Goal: Task Accomplishment & Management: Manage account settings

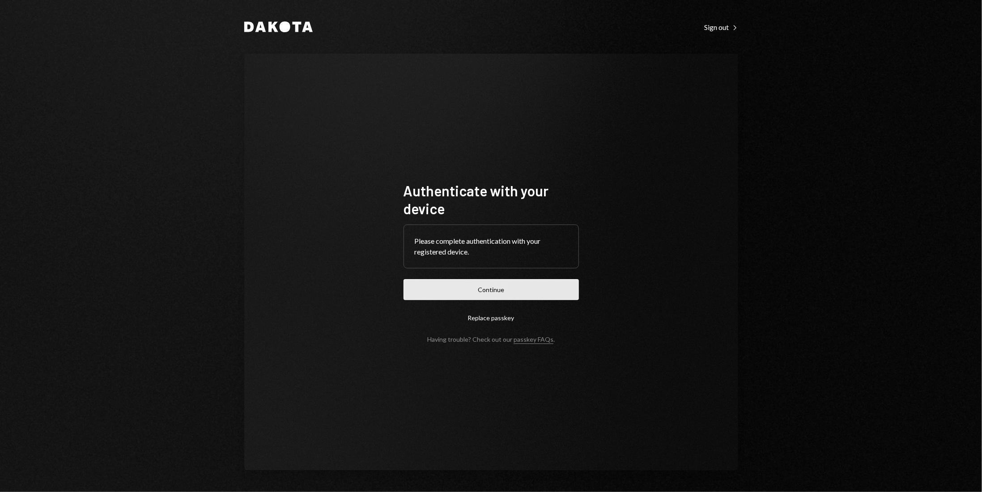
click at [534, 295] on button "Continue" at bounding box center [490, 289] width 175 height 21
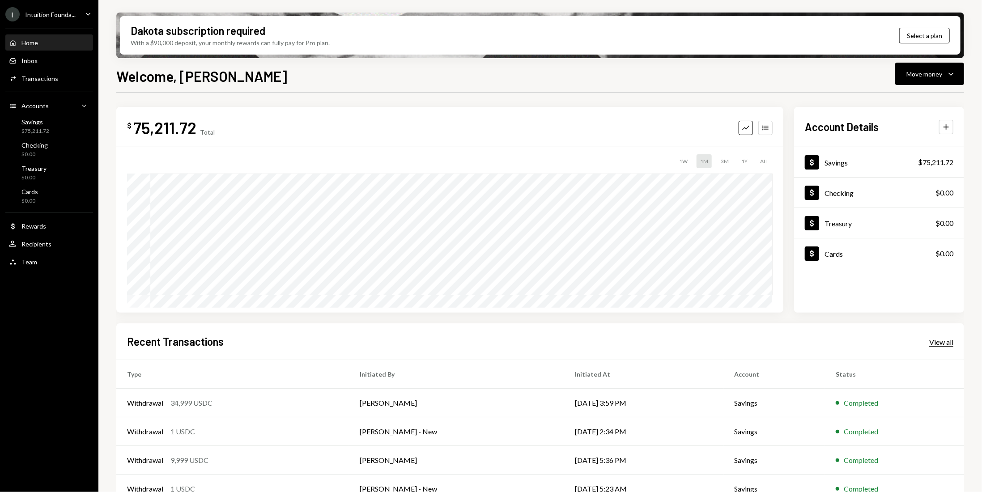
click at [946, 341] on div "View all" at bounding box center [941, 342] width 24 height 9
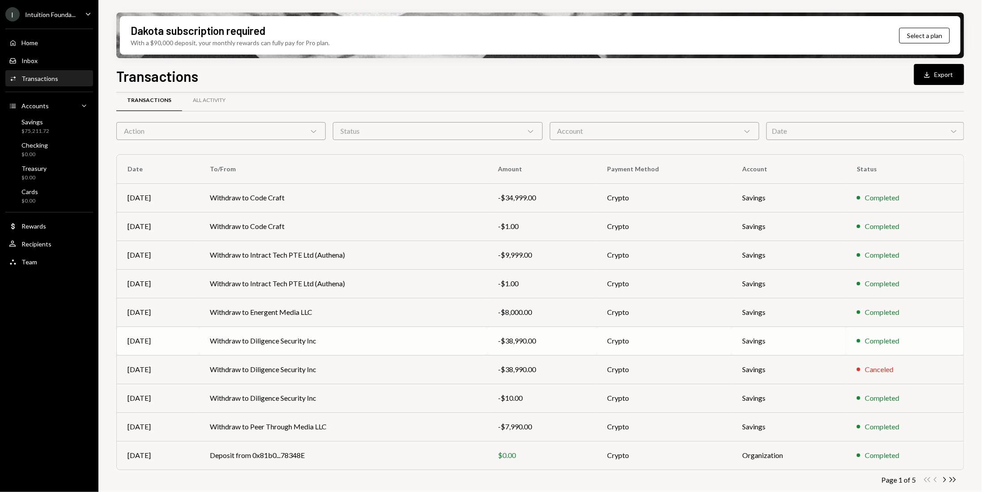
scroll to position [17, 0]
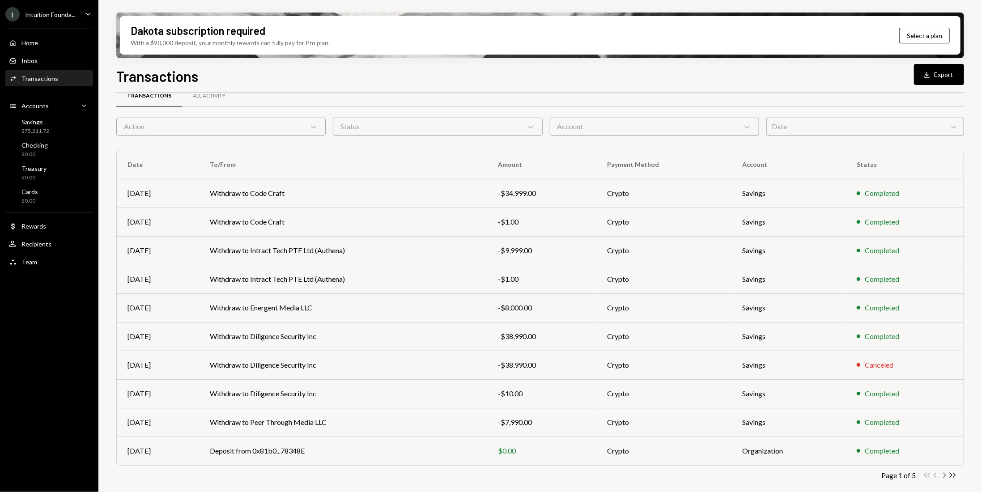
click at [943, 476] on icon "Chevron Right" at bounding box center [944, 475] width 8 height 8
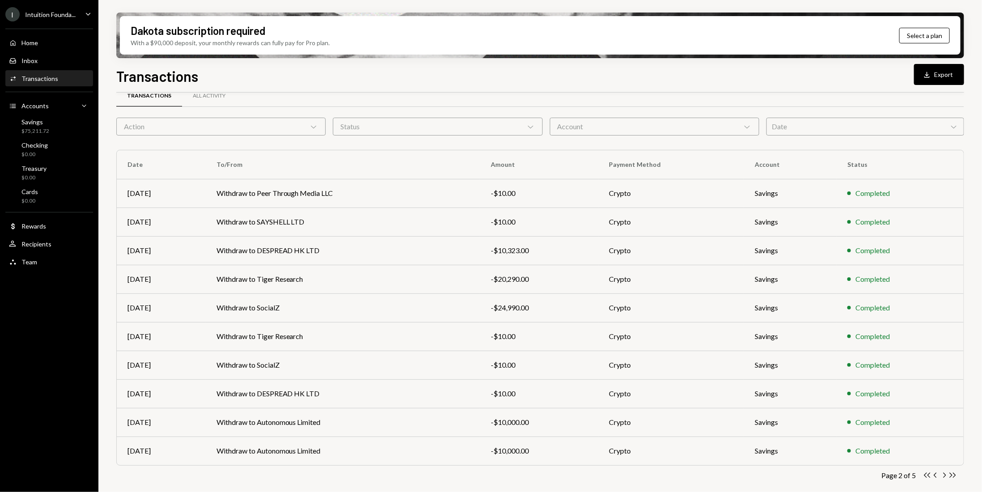
click at [225, 76] on div "Transactions Download Export" at bounding box center [539, 75] width 847 height 20
click at [934, 474] on icon "Chevron Left" at bounding box center [935, 475] width 8 height 8
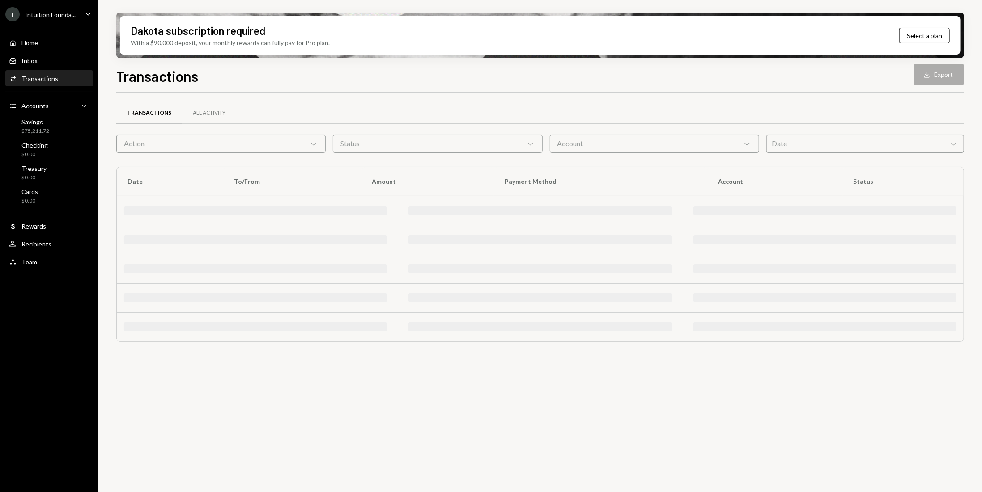
scroll to position [0, 0]
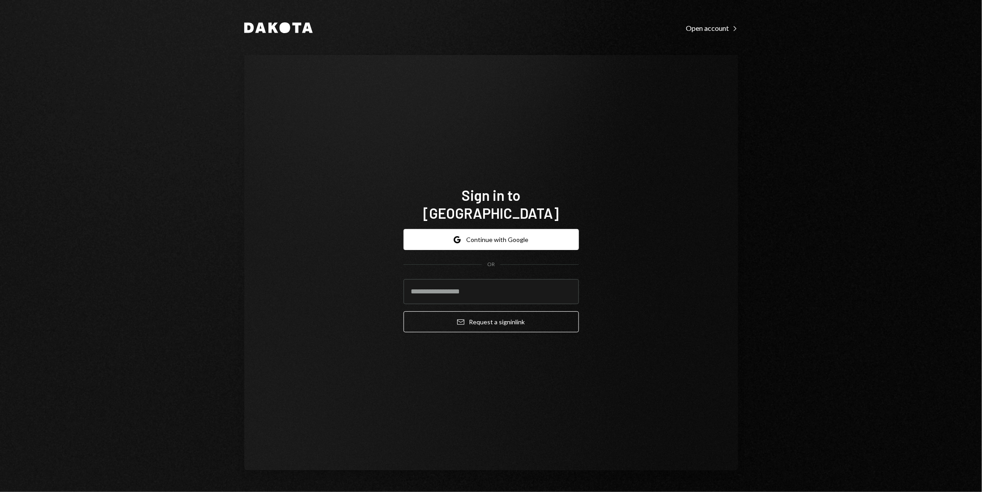
click at [921, 220] on div "Dakota Open account Right Caret Sign in to Dakota Google Continue with Google O…" at bounding box center [491, 246] width 982 height 492
click at [478, 237] on button "Google Continue with Google" at bounding box center [490, 239] width 175 height 21
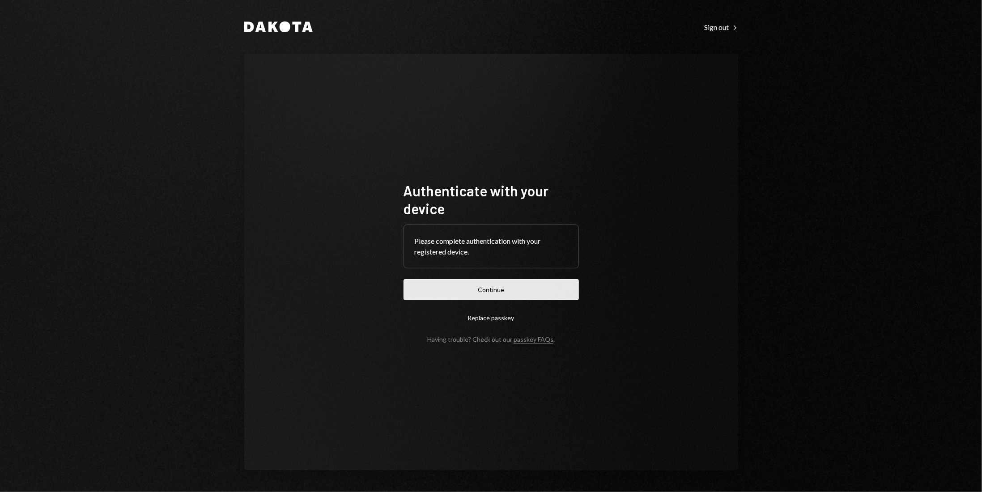
click at [558, 296] on button "Continue" at bounding box center [490, 289] width 175 height 21
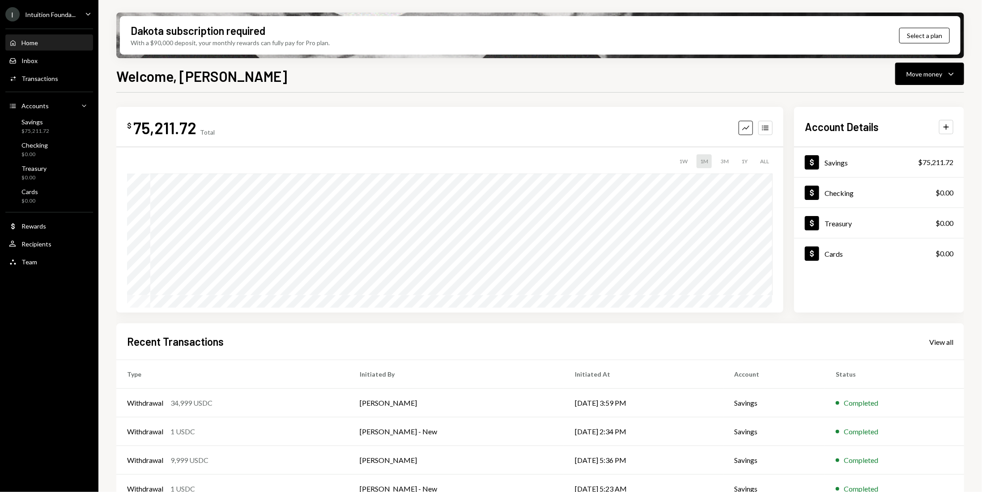
drag, startPoint x: 366, startPoint y: 340, endPoint x: 692, endPoint y: 353, distance: 326.2
click at [366, 340] on div "Recent Transactions View all" at bounding box center [540, 341] width 826 height 15
click at [940, 341] on div "View all" at bounding box center [941, 342] width 24 height 9
